Goal: Transaction & Acquisition: Obtain resource

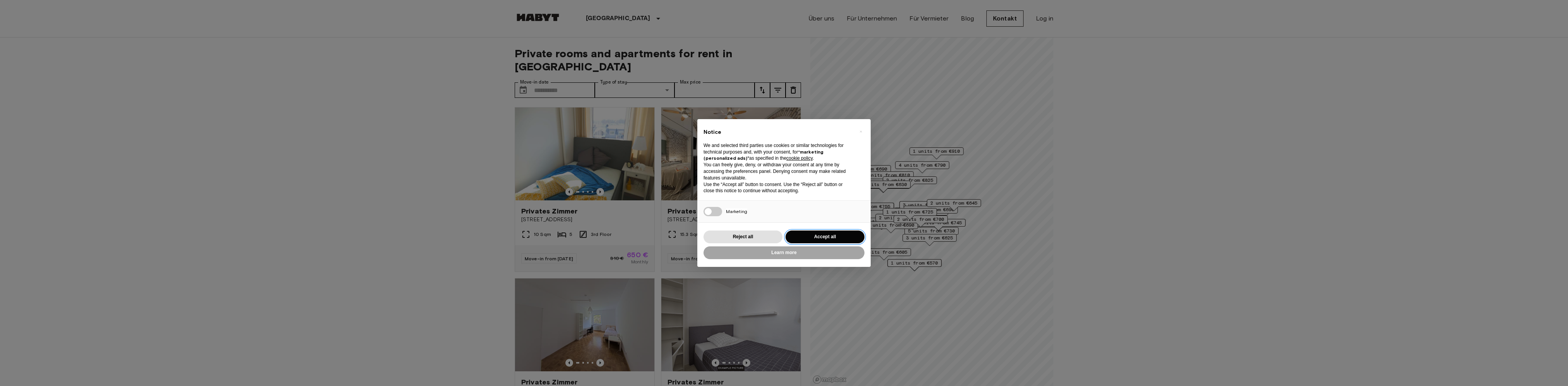
click at [822, 236] on button "Accept all" at bounding box center [825, 237] width 79 height 13
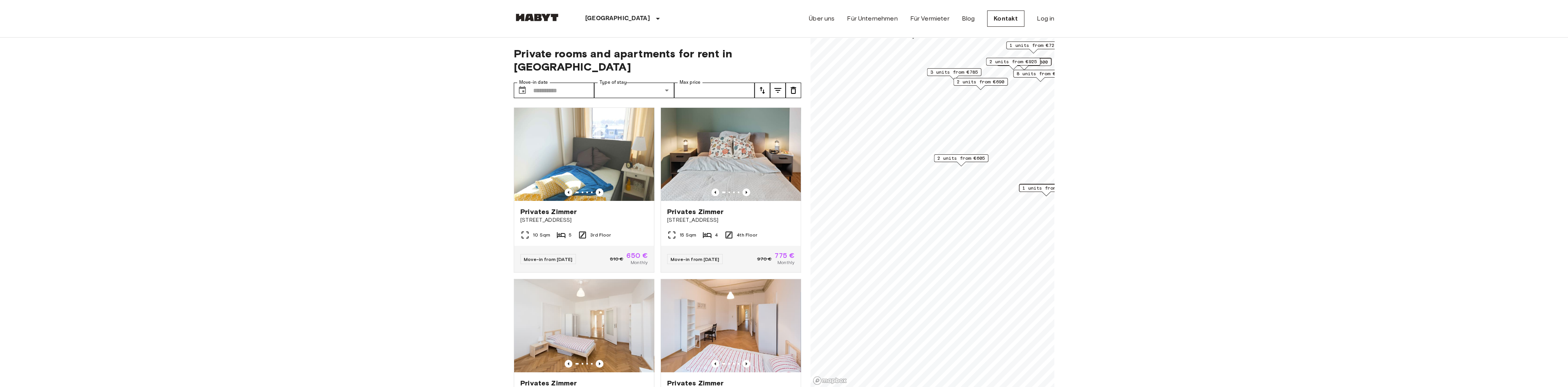
click at [956, 158] on span "2 units from €605" at bounding box center [961, 158] width 47 height 7
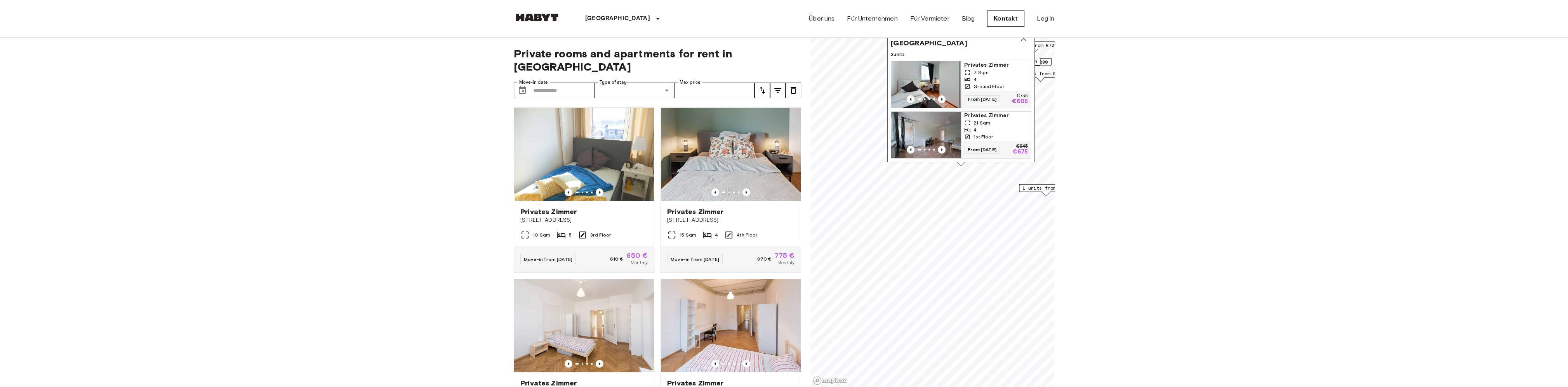
click at [981, 61] on span "Privates Zimmer" at bounding box center [996, 65] width 64 height 8
click at [976, 112] on span "Privates Zimmer" at bounding box center [996, 116] width 64 height 8
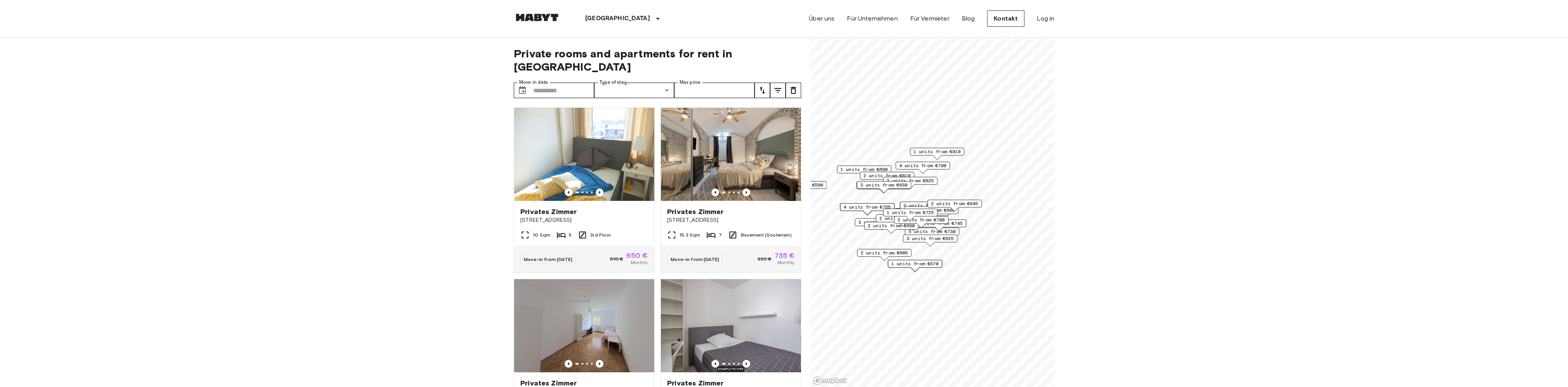
click at [915, 265] on span "1 units from €570" at bounding box center [915, 264] width 47 height 7
